Goal: Transaction & Acquisition: Purchase product/service

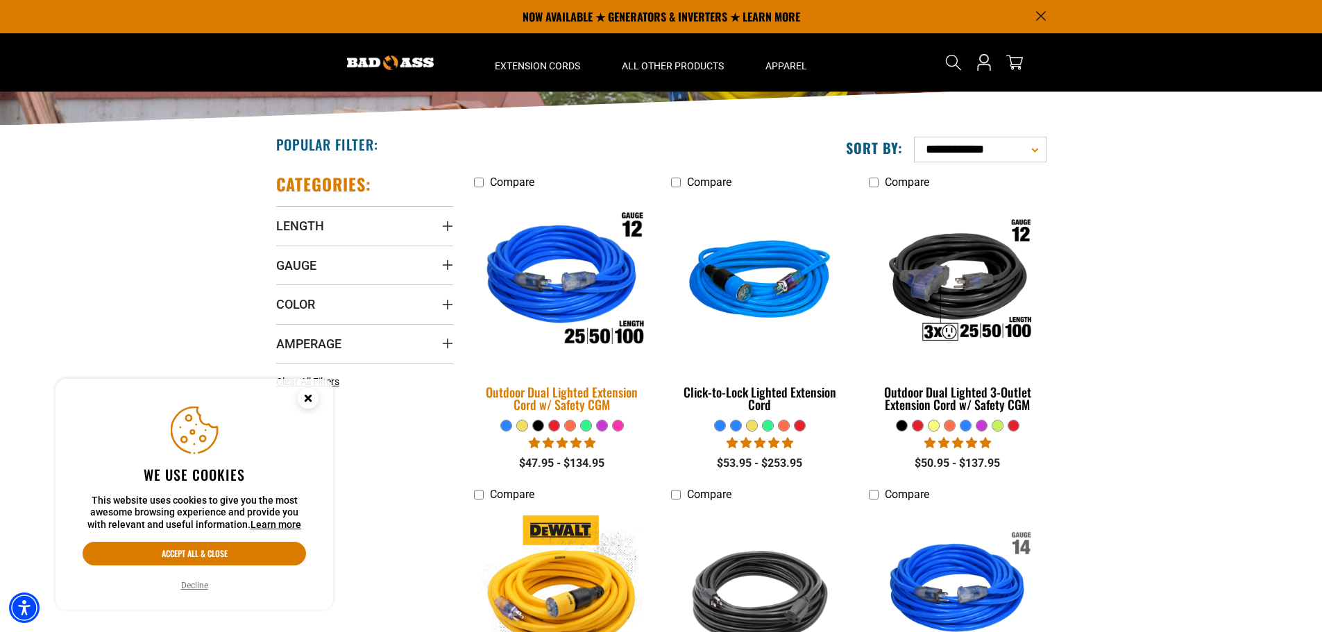
scroll to position [139, 0]
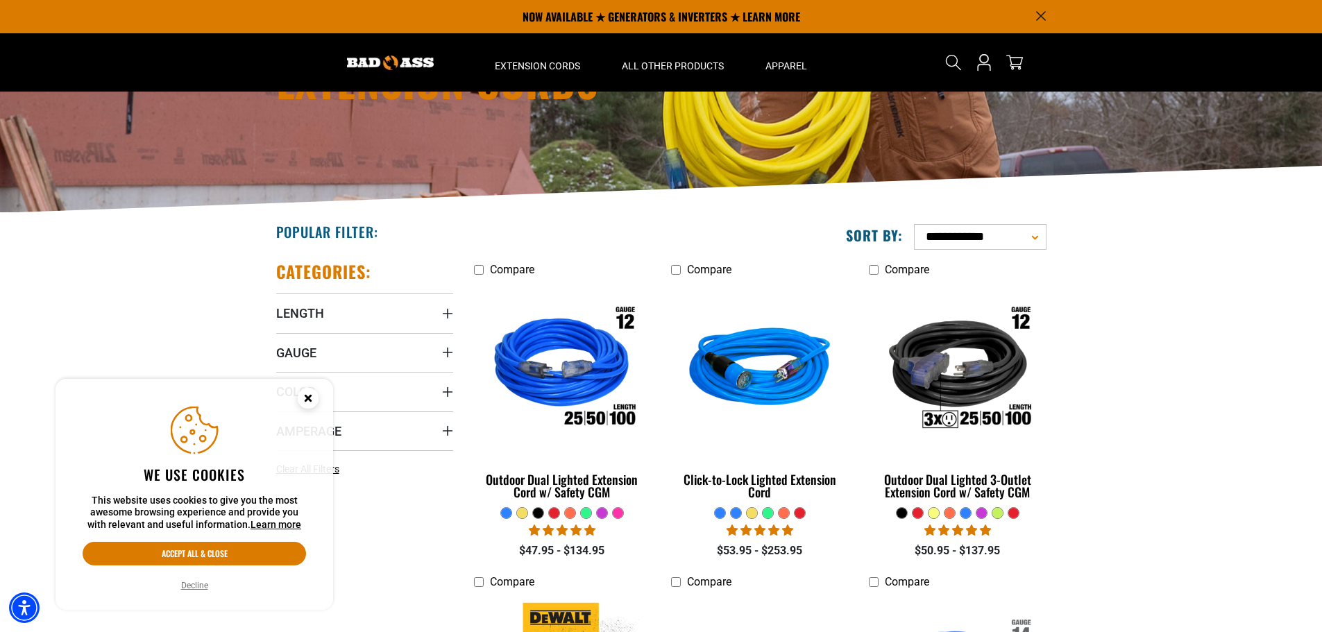
click at [305, 393] on circle "Close this option" at bounding box center [308, 398] width 21 height 21
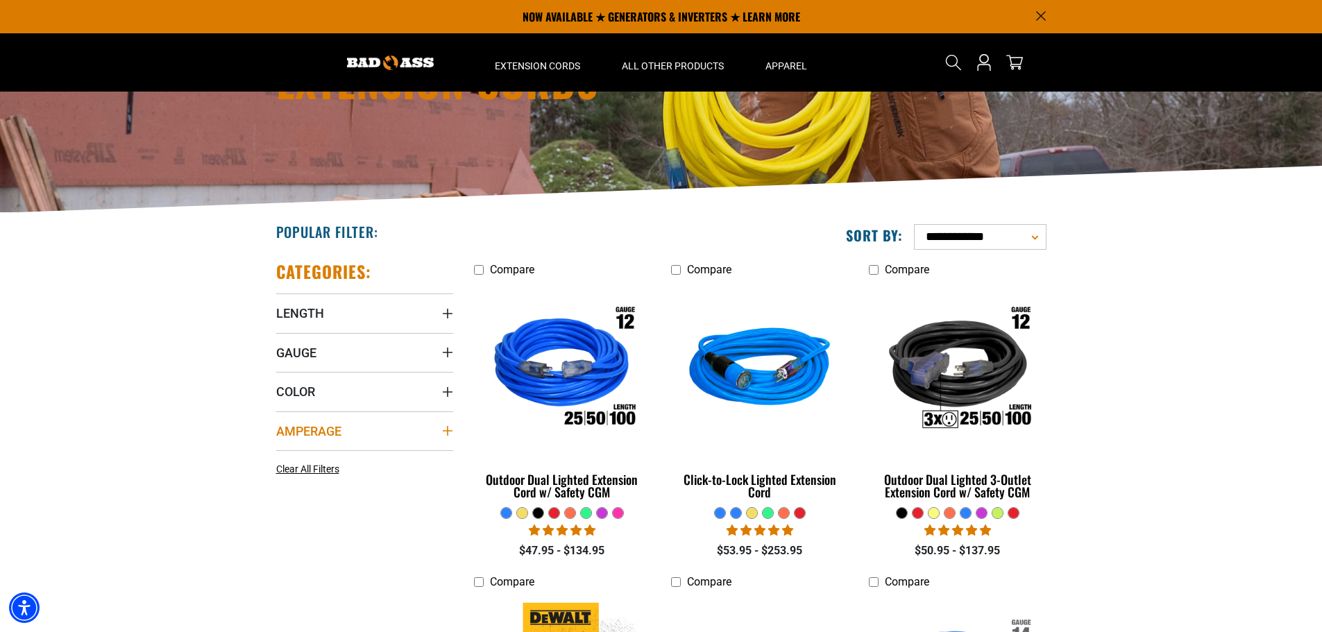
drag, startPoint x: 434, startPoint y: 434, endPoint x: 405, endPoint y: 440, distance: 30.5
click at [435, 434] on summary "Amperage" at bounding box center [364, 430] width 177 height 39
click at [367, 457] on icon at bounding box center [369, 459] width 11 height 18
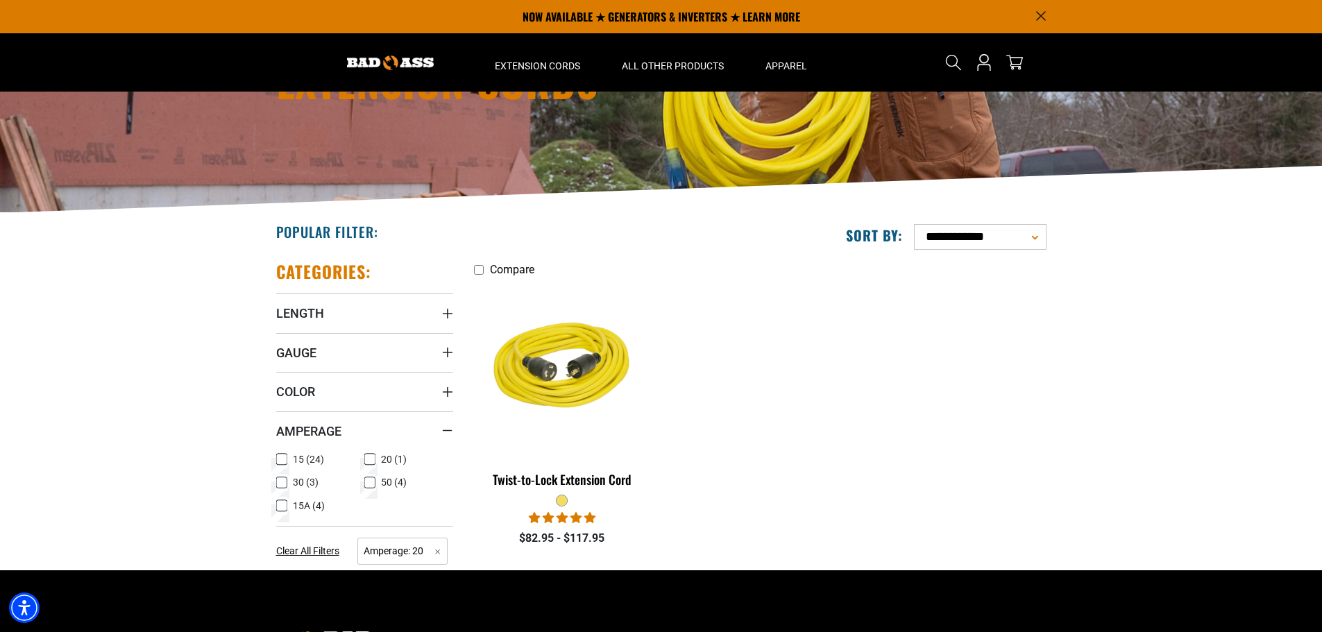
click at [284, 480] on icon at bounding box center [281, 483] width 11 height 18
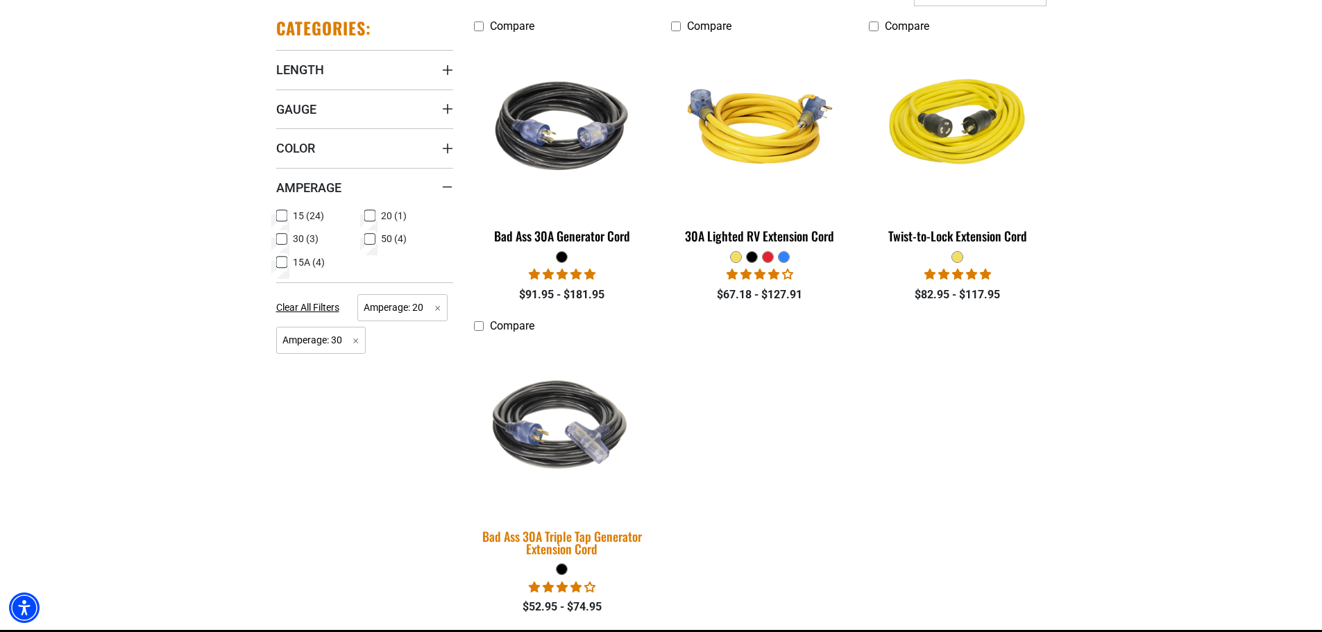
scroll to position [416, 0]
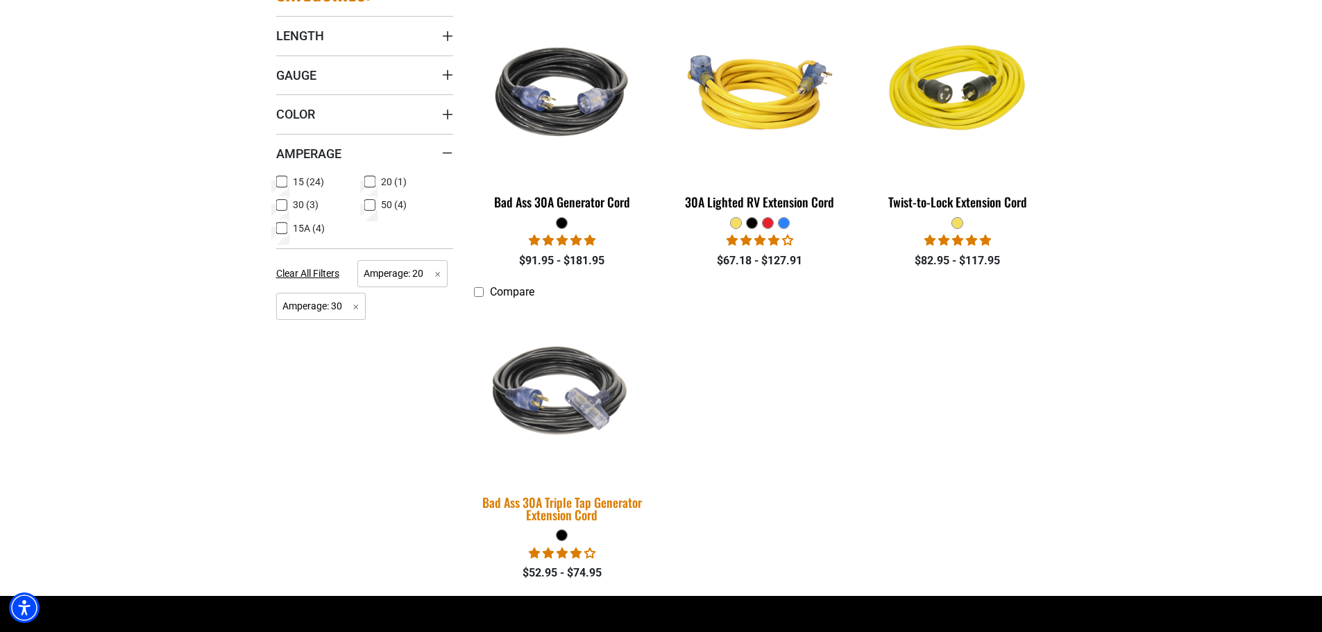
click at [586, 509] on div "Bad Ass 30A Triple Tap Generator Extension Cord" at bounding box center [562, 508] width 177 height 25
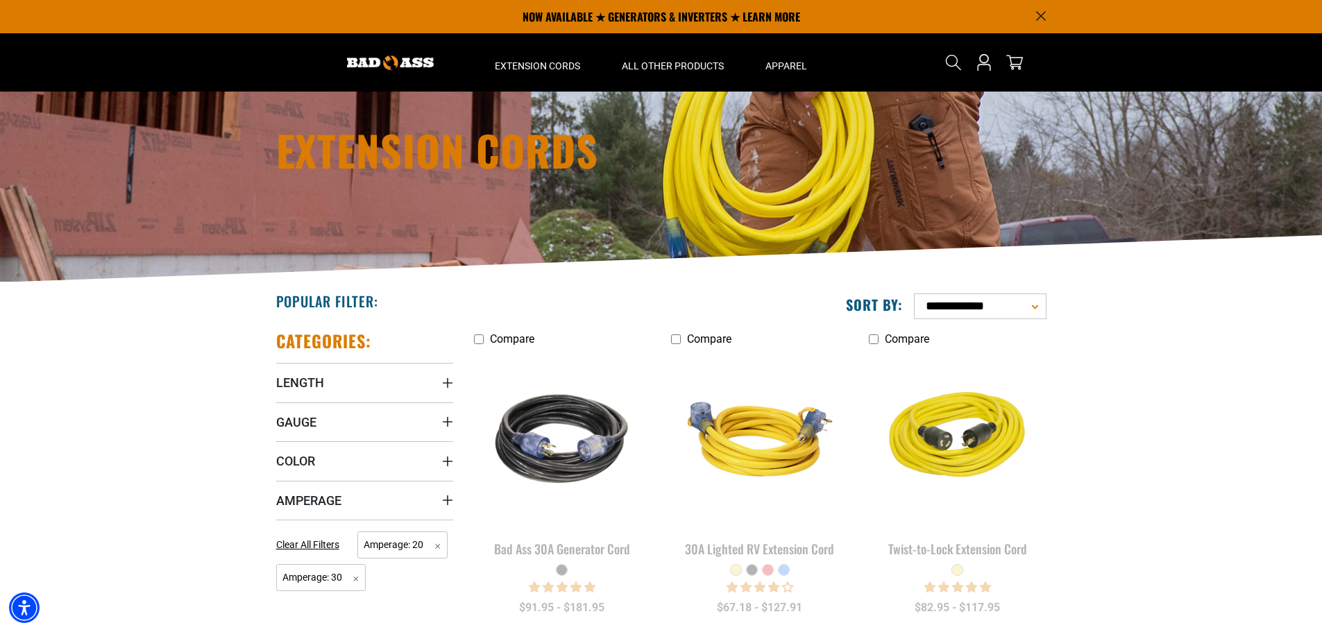
scroll to position [139, 0]
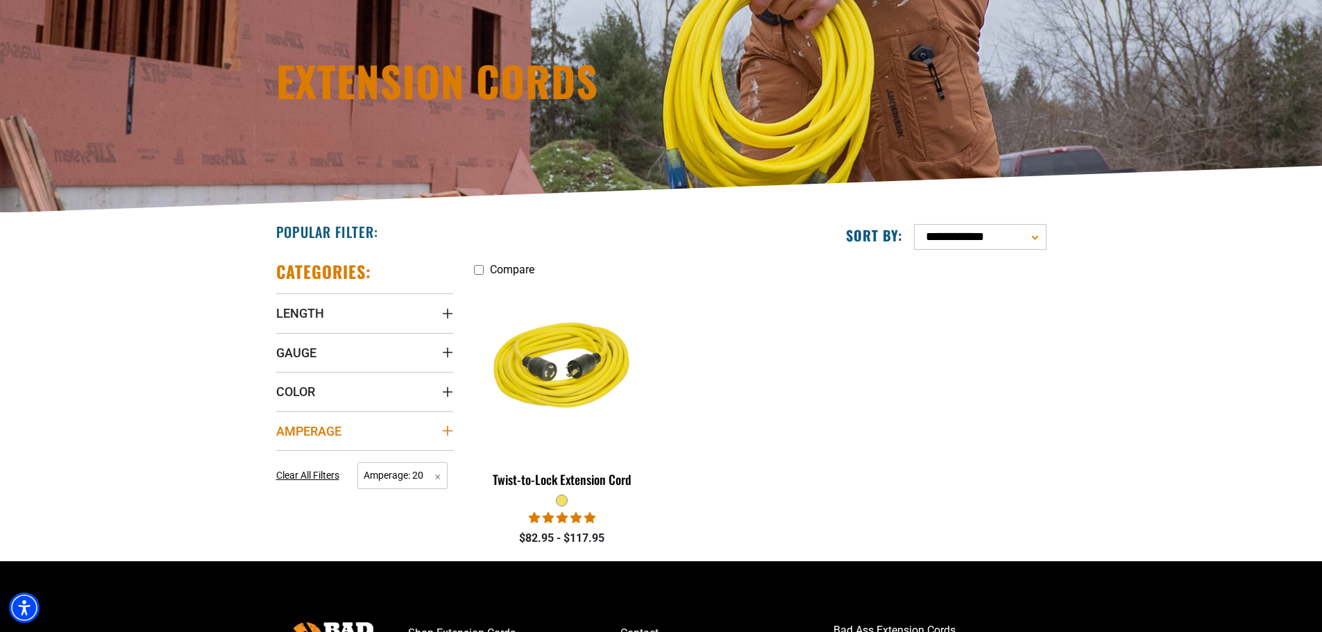
click at [377, 424] on summary "Amperage" at bounding box center [364, 430] width 177 height 39
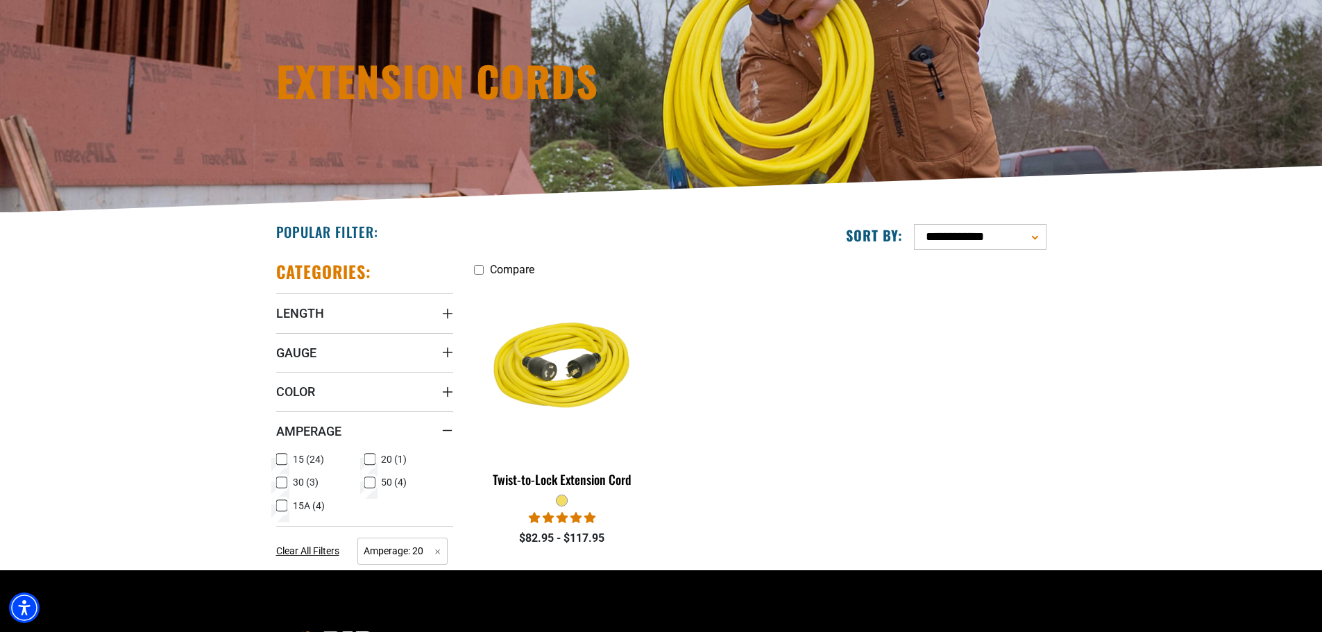
click at [284, 461] on icon at bounding box center [281, 459] width 11 height 18
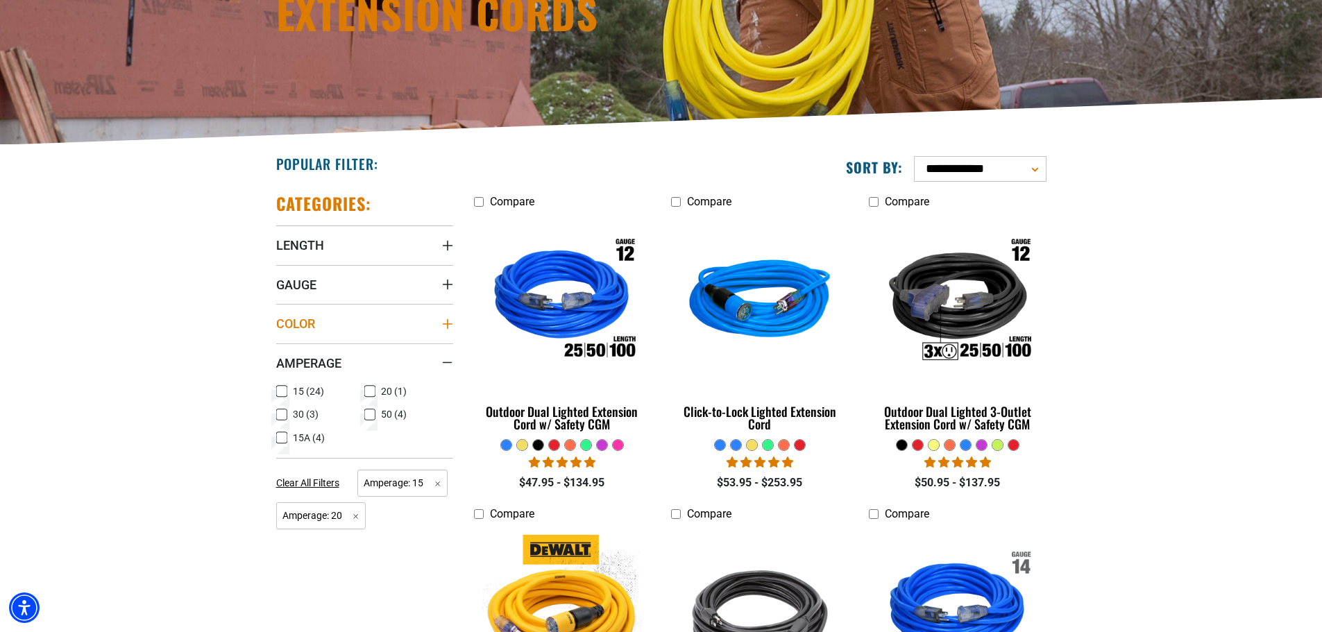
scroll to position [208, 0]
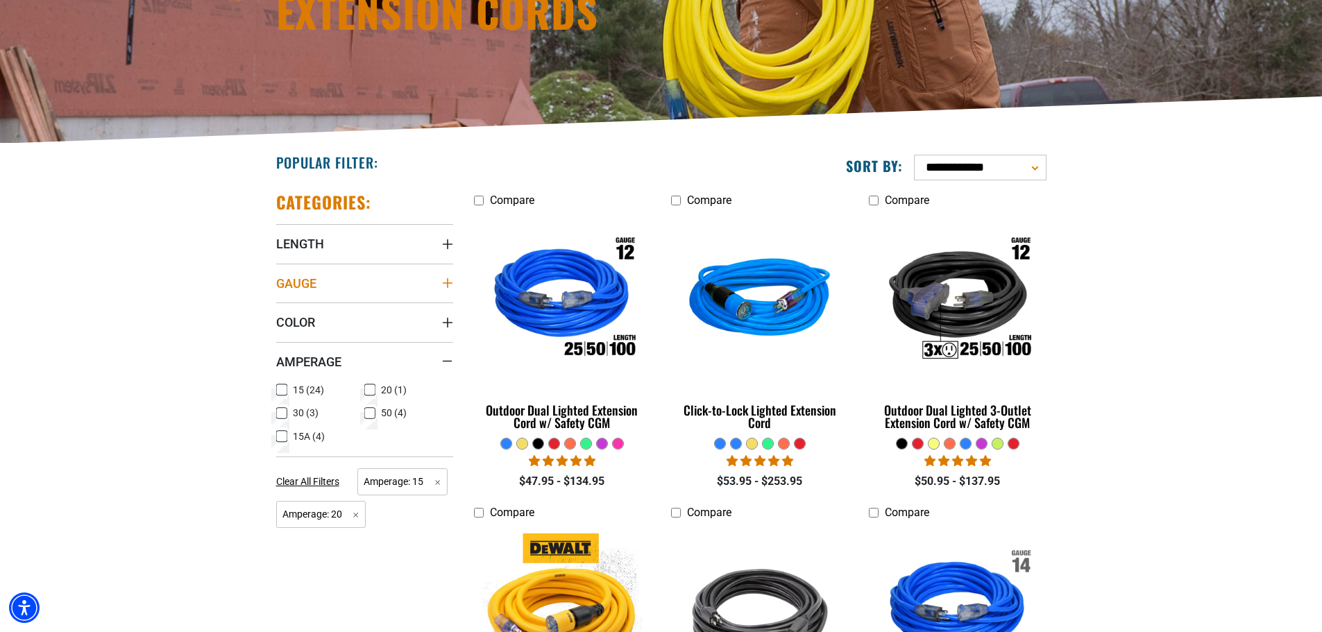
click at [421, 298] on summary "Gauge" at bounding box center [364, 283] width 177 height 39
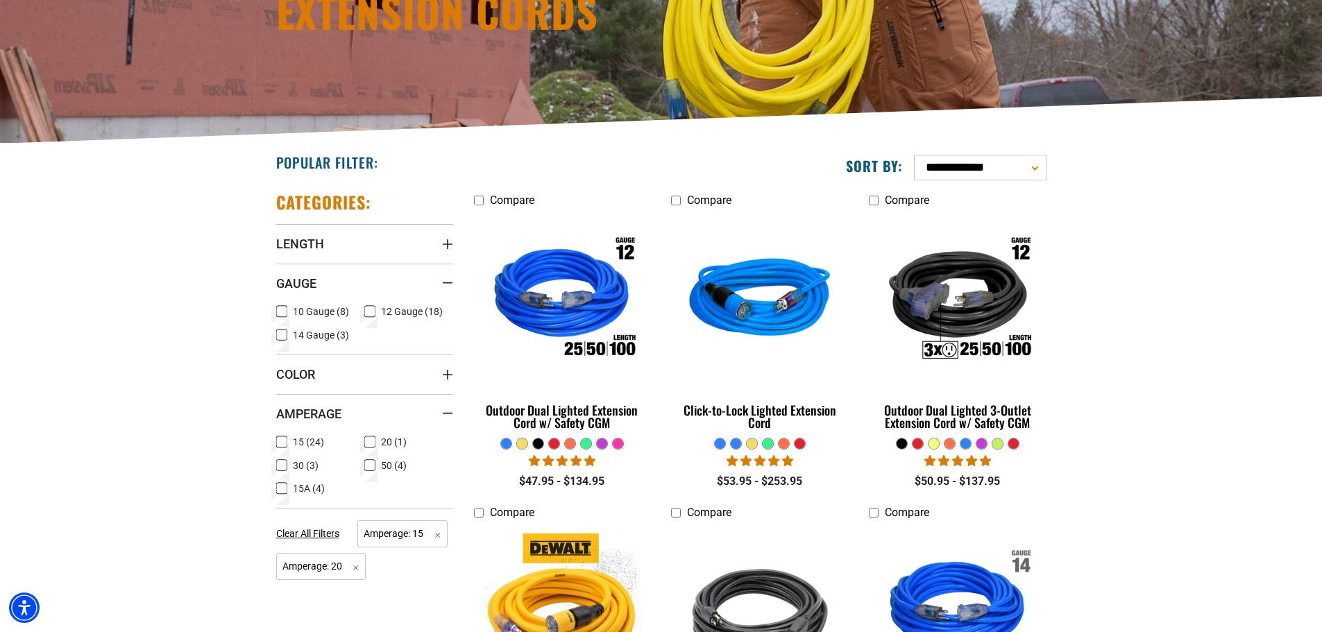
click at [281, 310] on icon at bounding box center [281, 312] width 11 height 18
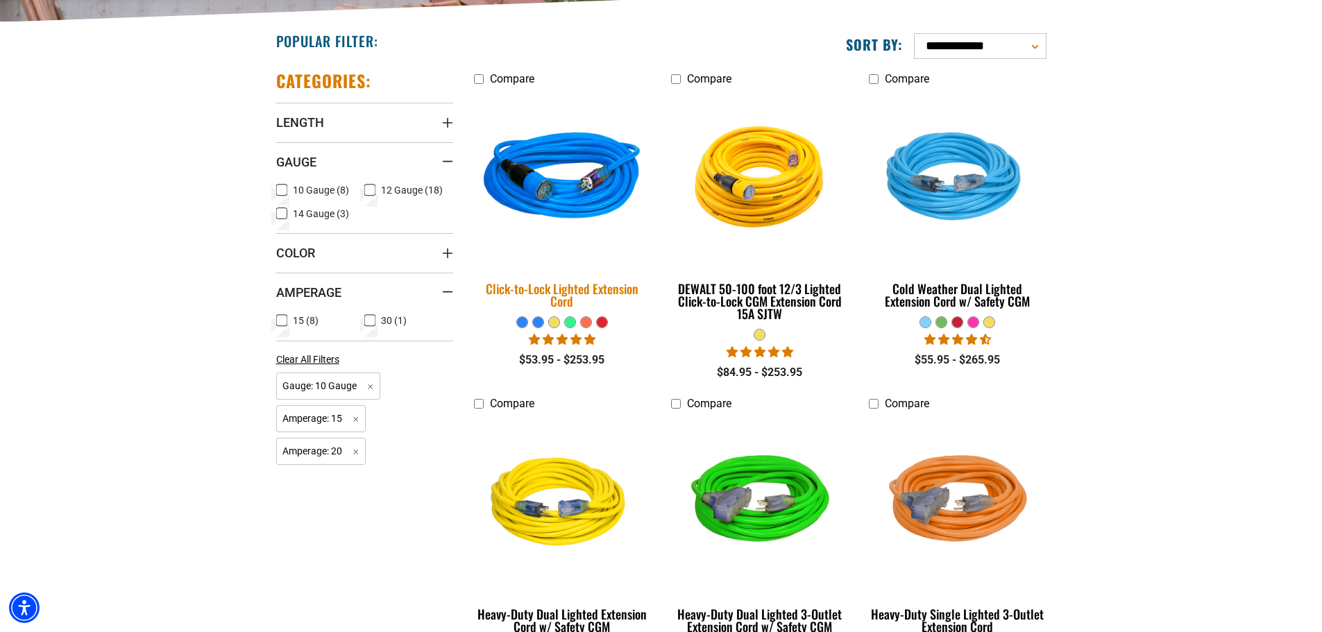
scroll to position [347, 0]
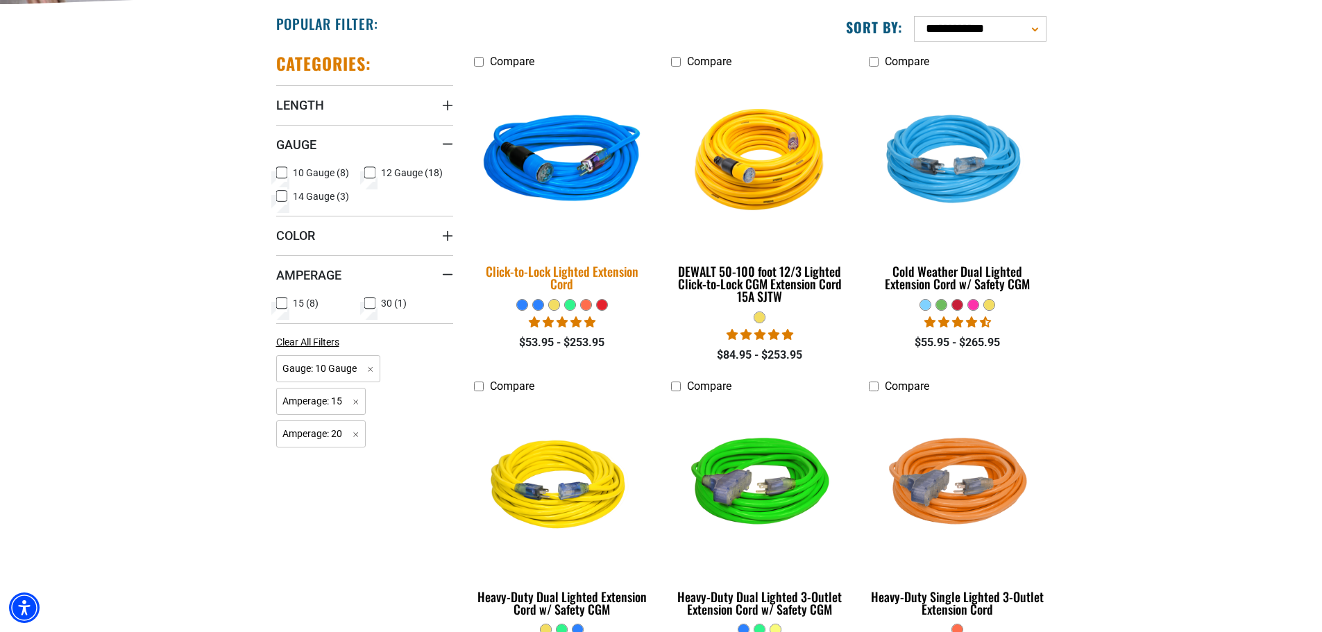
click at [620, 268] on div "Click-to-Lock Lighted Extension Cord" at bounding box center [562, 277] width 177 height 25
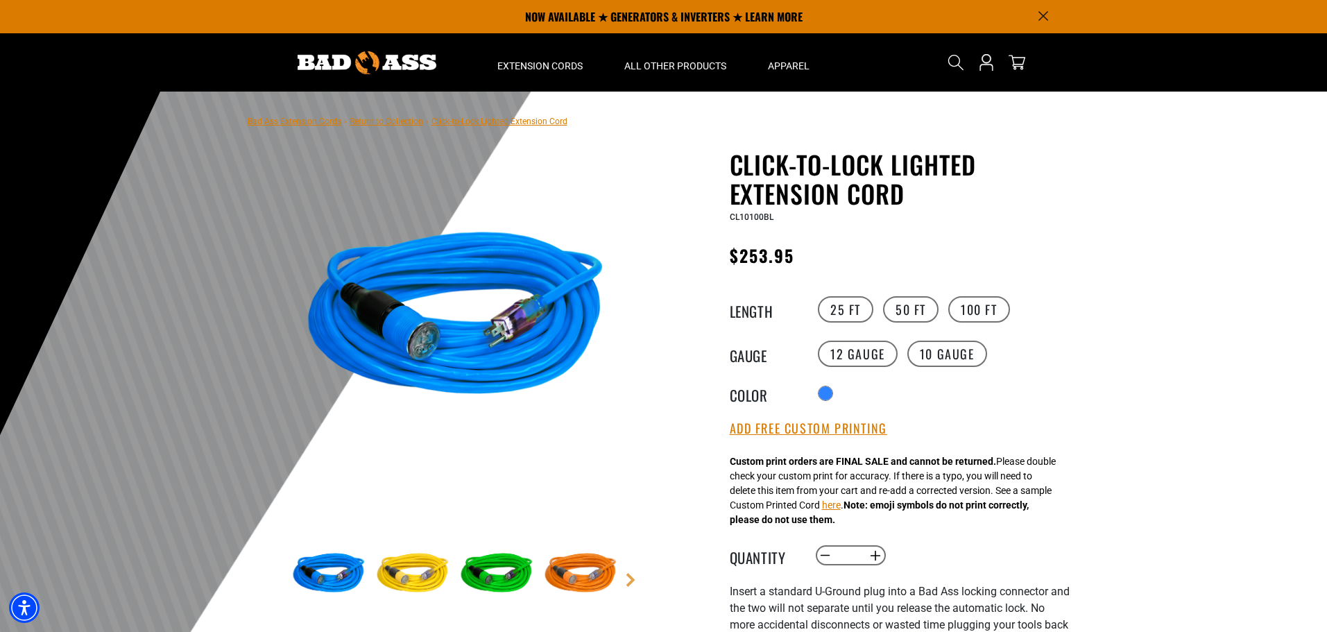
click at [434, 345] on img at bounding box center [456, 320] width 334 height 334
